Goal: Check status: Check status

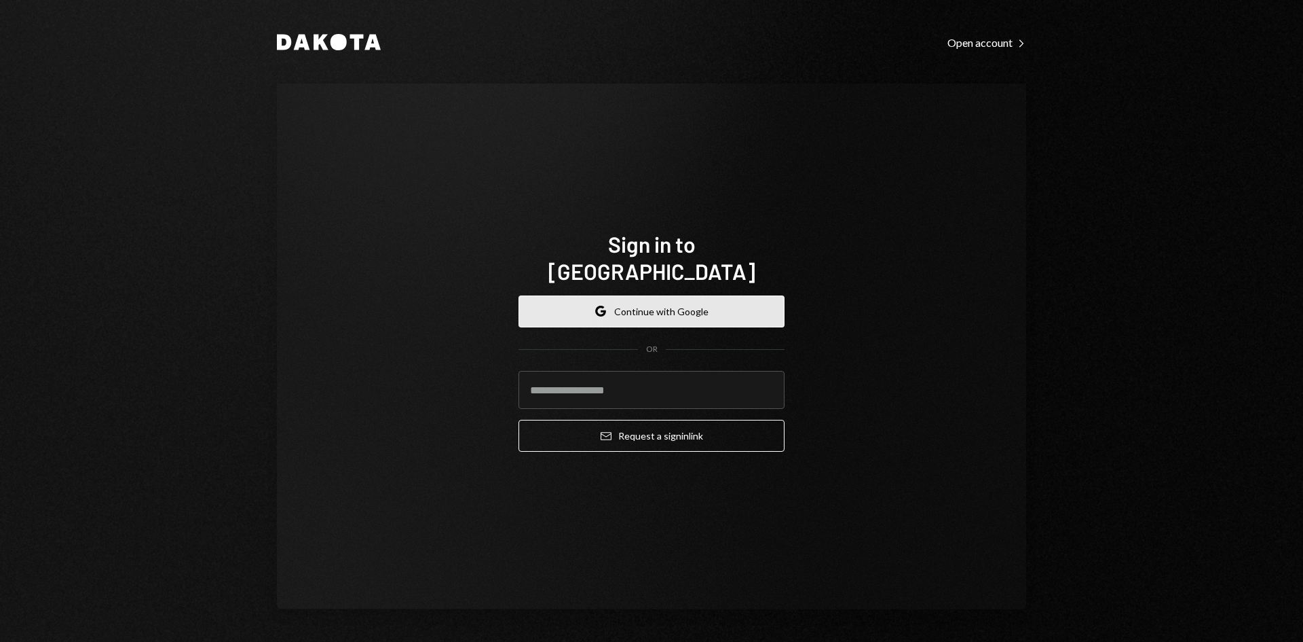
click at [688, 303] on button "Google Continue with Google" at bounding box center [652, 311] width 266 height 32
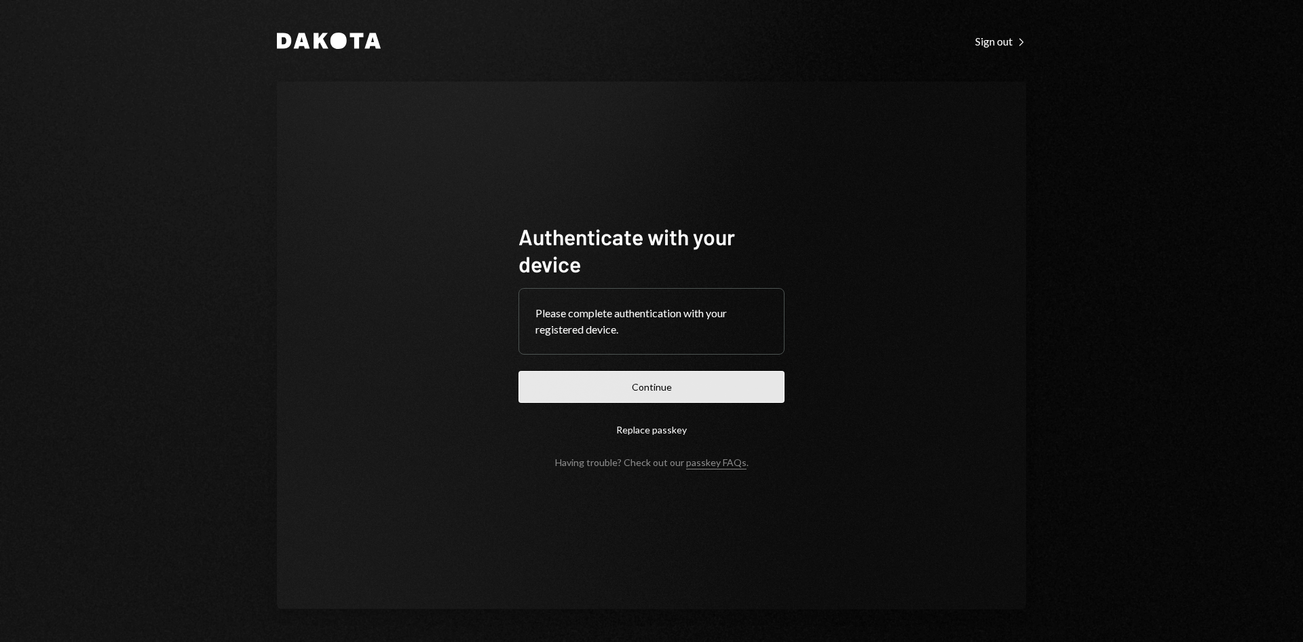
click at [644, 384] on button "Continue" at bounding box center [652, 387] width 266 height 32
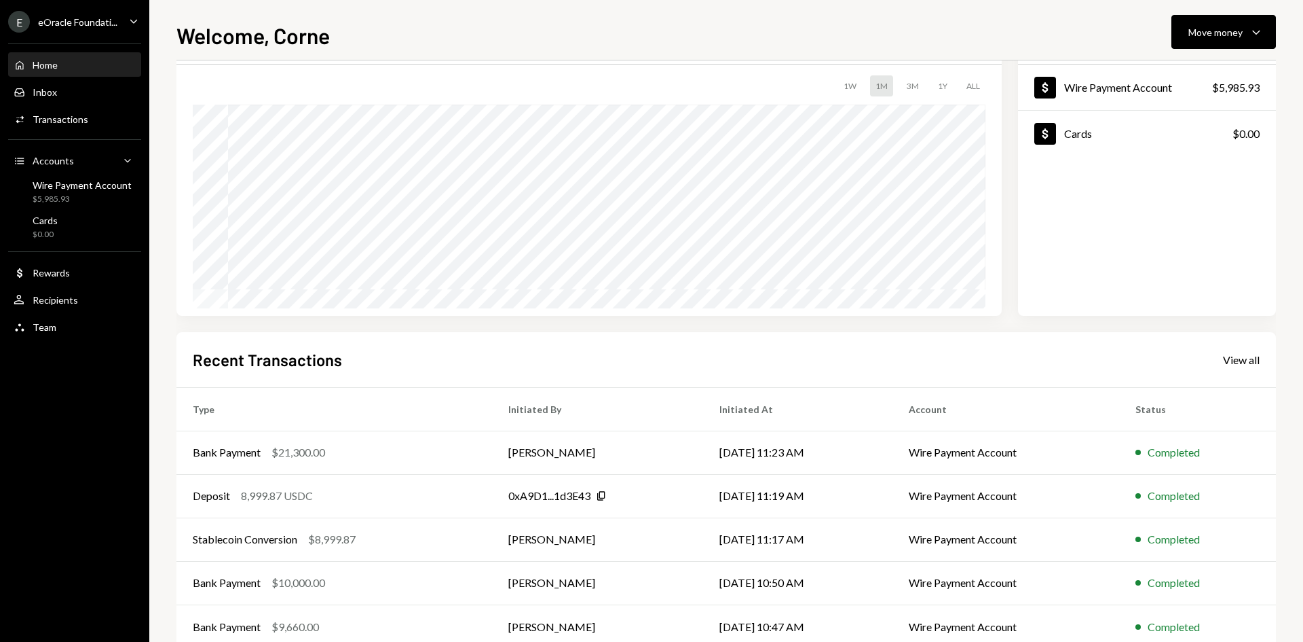
scroll to position [112, 0]
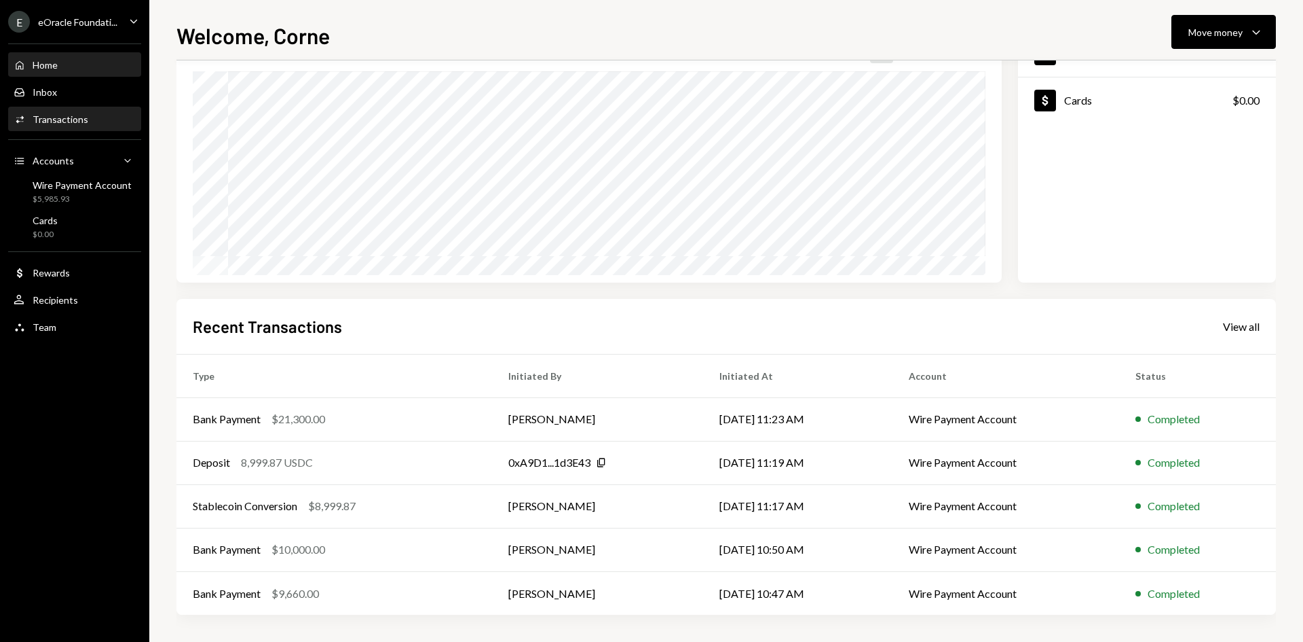
click at [63, 112] on div "Activities Transactions" at bounding box center [75, 119] width 122 height 23
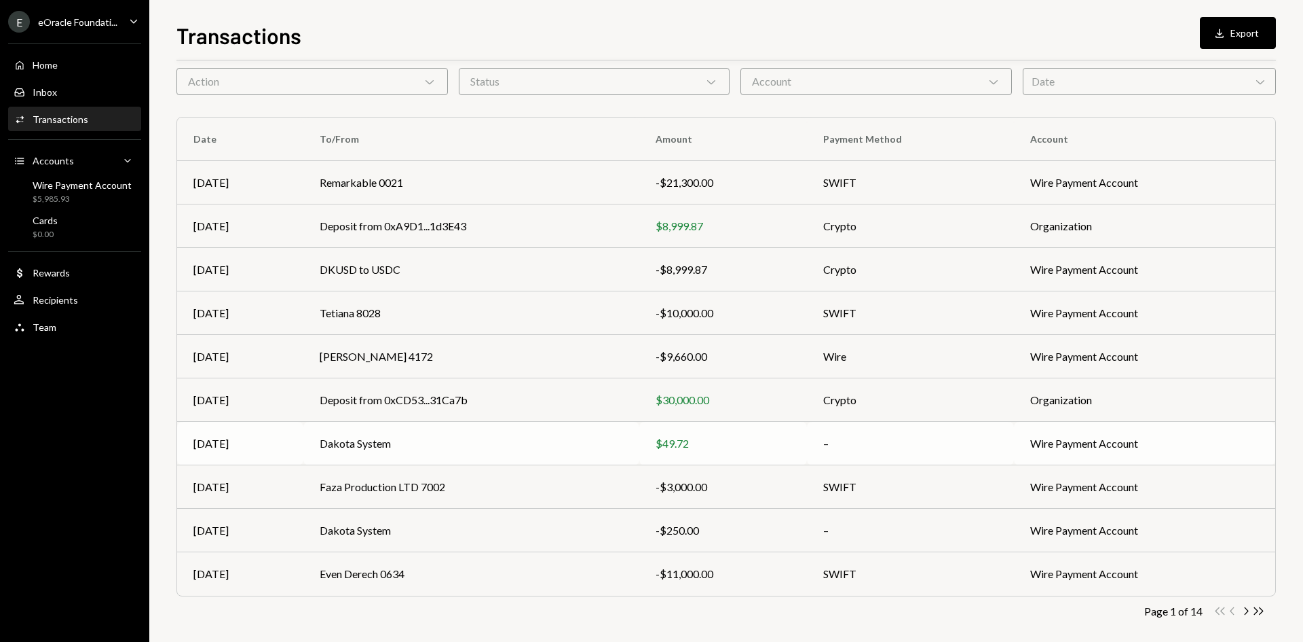
scroll to position [67, 0]
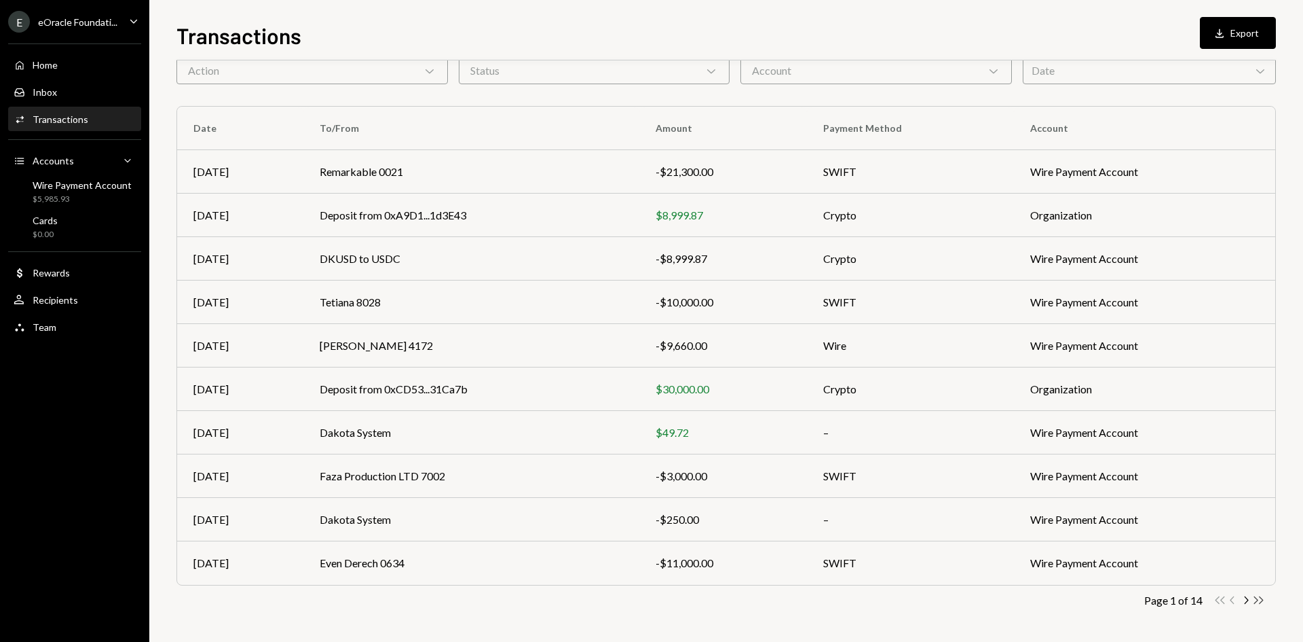
click at [1258, 600] on icon "button" at bounding box center [1260, 599] width 10 height 7
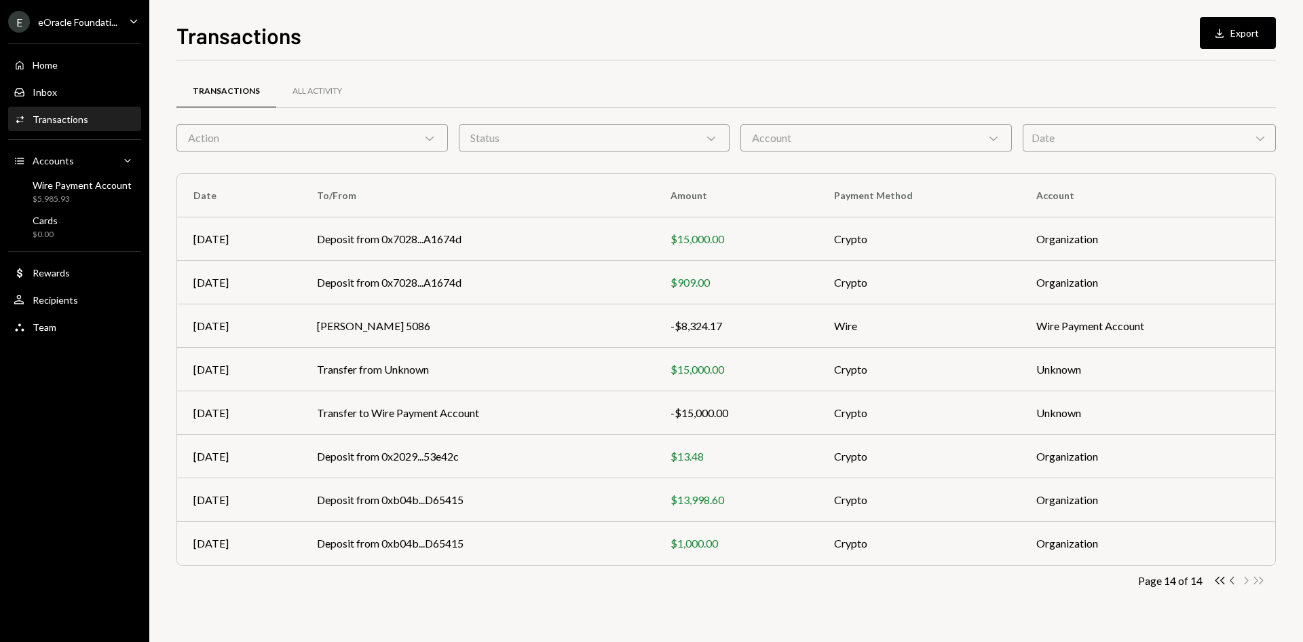
click at [1237, 578] on icon "Chevron Left" at bounding box center [1233, 580] width 13 height 13
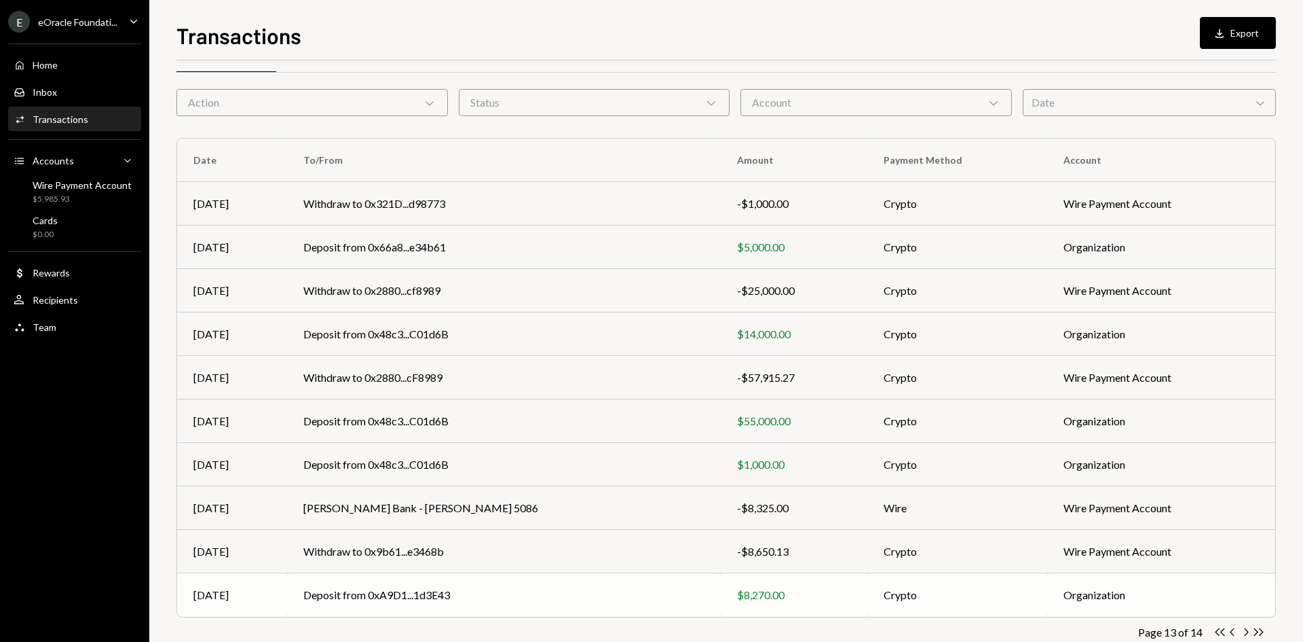
scroll to position [67, 0]
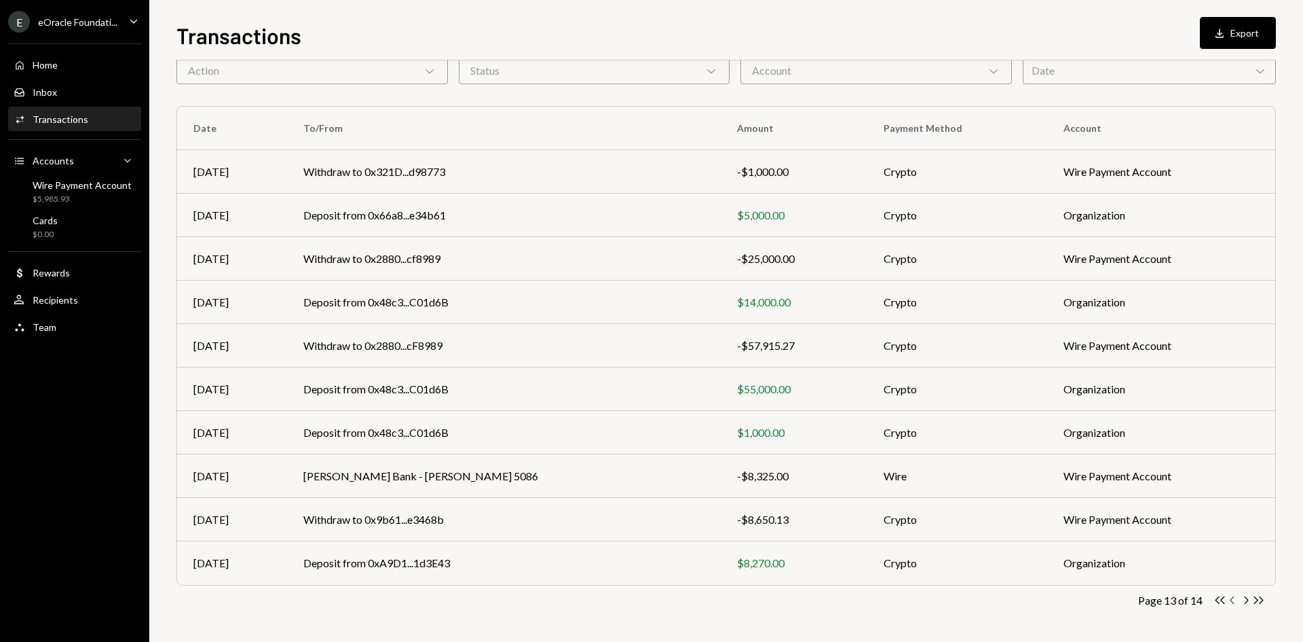
click at [1233, 600] on icon "Chevron Left" at bounding box center [1233, 599] width 13 height 13
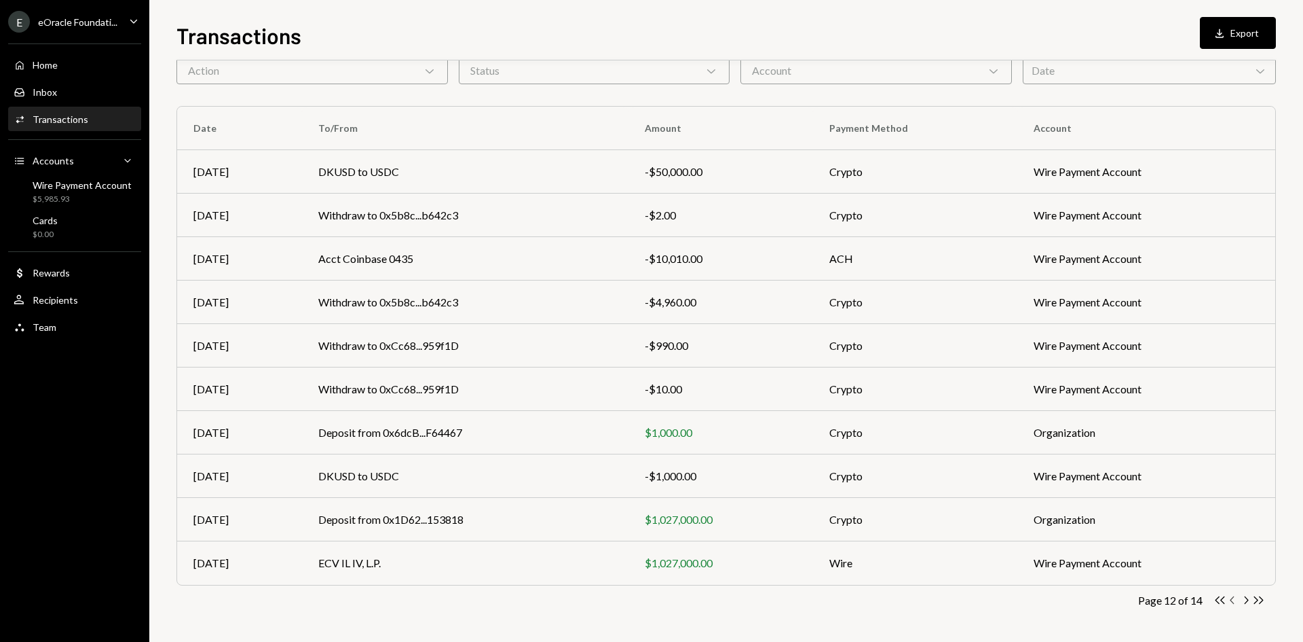
click at [1236, 601] on icon "Chevron Left" at bounding box center [1233, 599] width 13 height 13
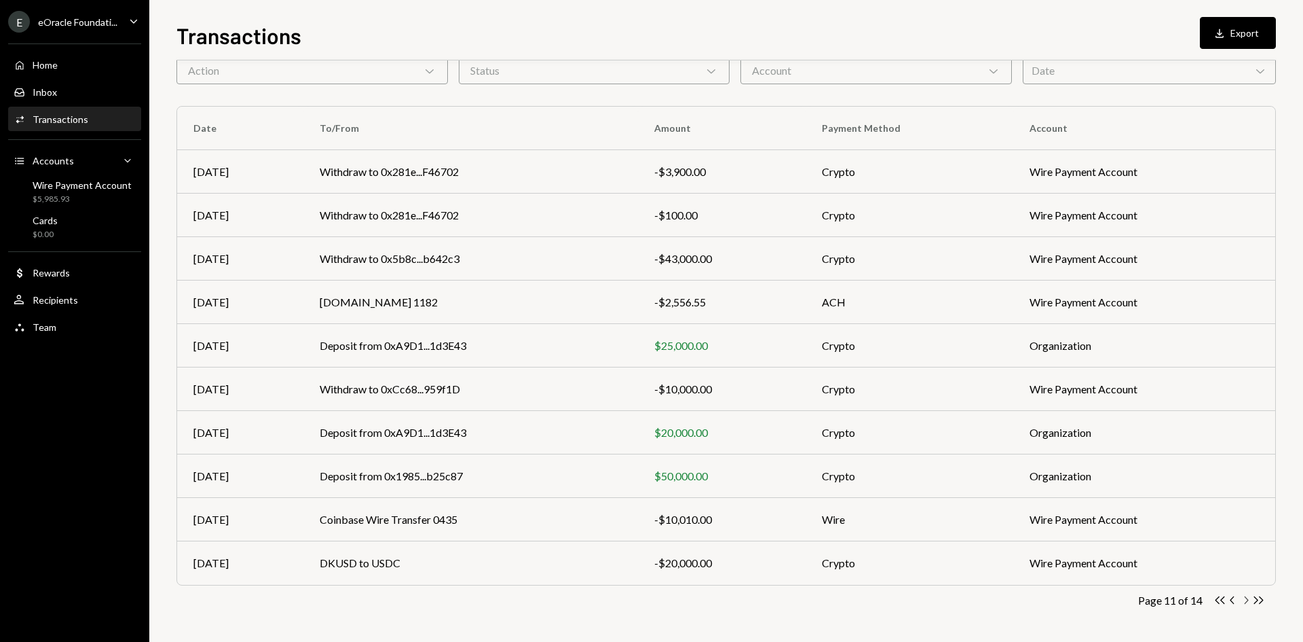
click at [1246, 597] on icon "button" at bounding box center [1247, 599] width 4 height 7
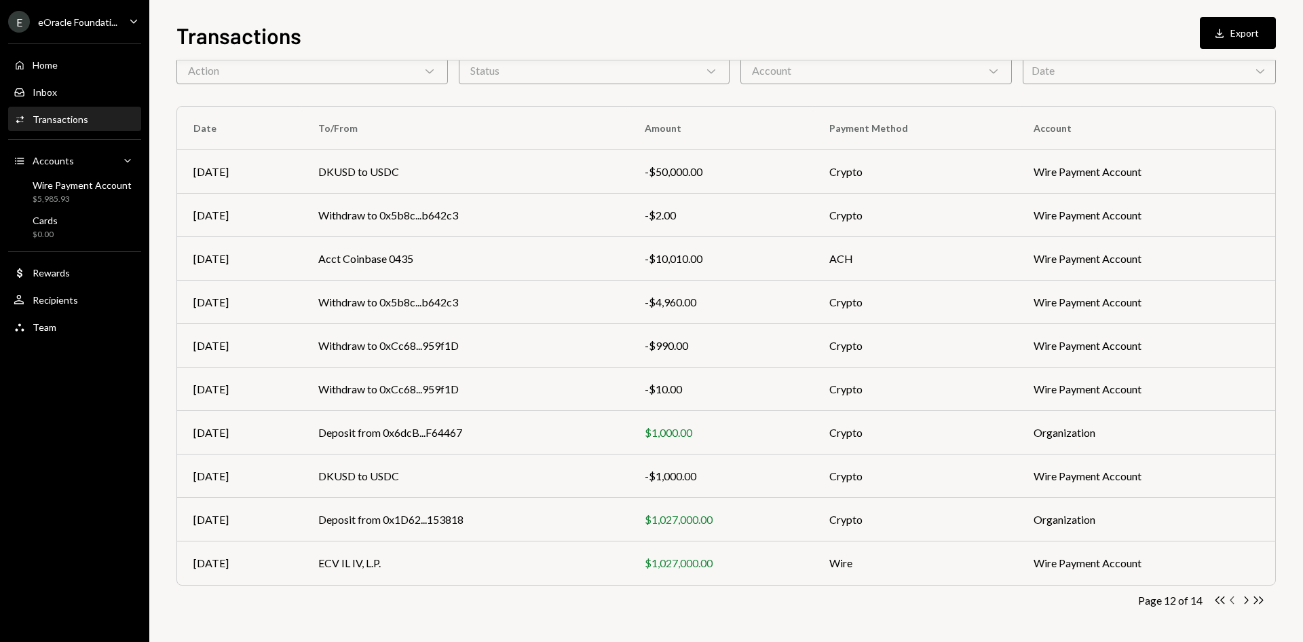
click at [1234, 599] on icon "Chevron Left" at bounding box center [1233, 599] width 13 height 13
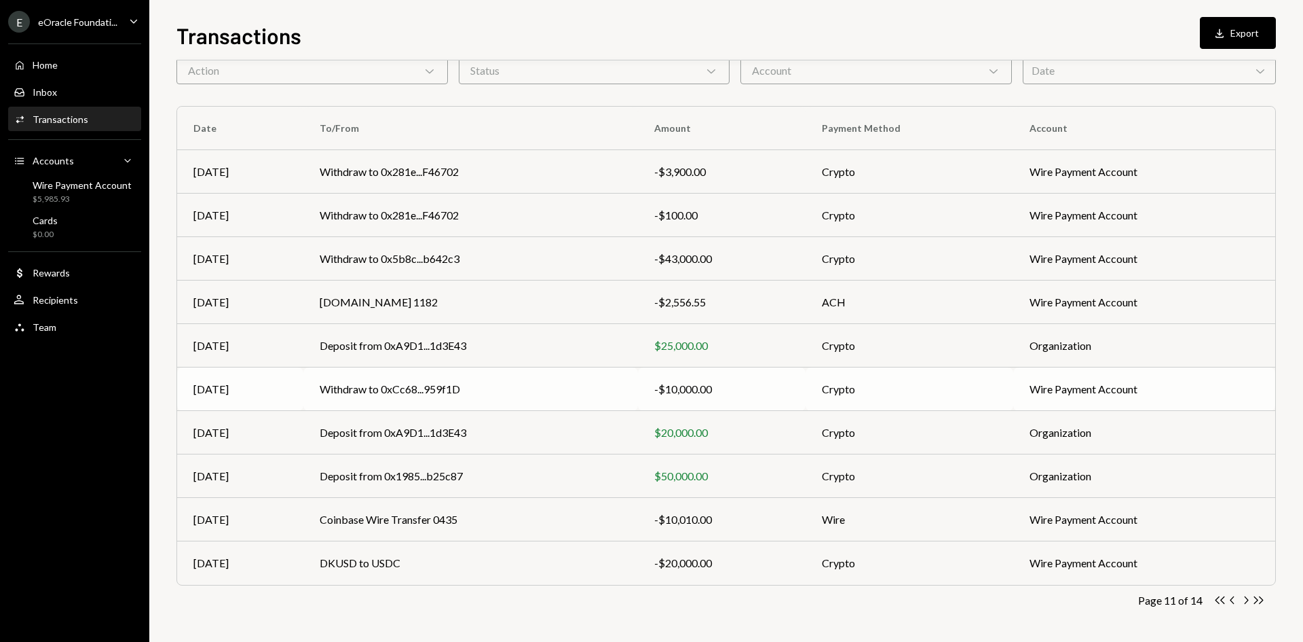
click at [603, 382] on td "Withdraw to 0xCc68...959f1D" at bounding box center [470, 388] width 334 height 43
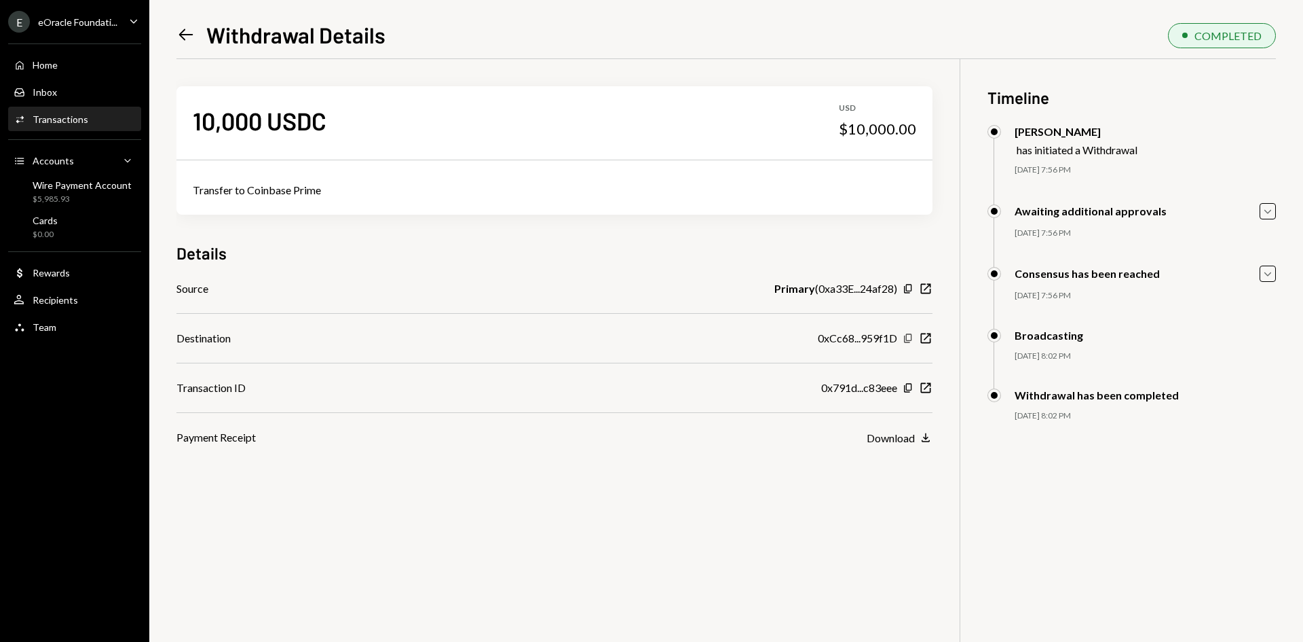
click at [907, 339] on icon "button" at bounding box center [907, 338] width 7 height 9
click at [924, 388] on icon "New Window" at bounding box center [926, 388] width 14 height 14
